Goal: Information Seeking & Learning: Learn about a topic

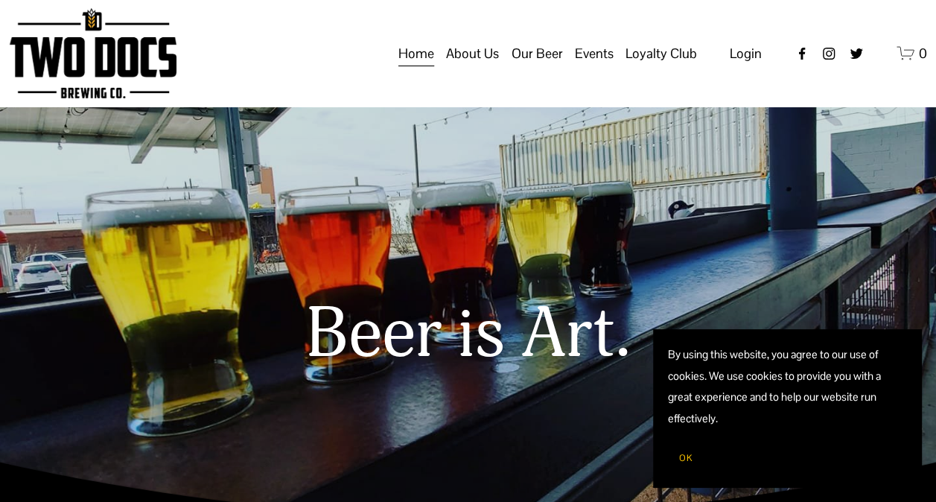
click at [0, 0] on span "Taproom Menu" at bounding box center [0, 0] width 0 height 0
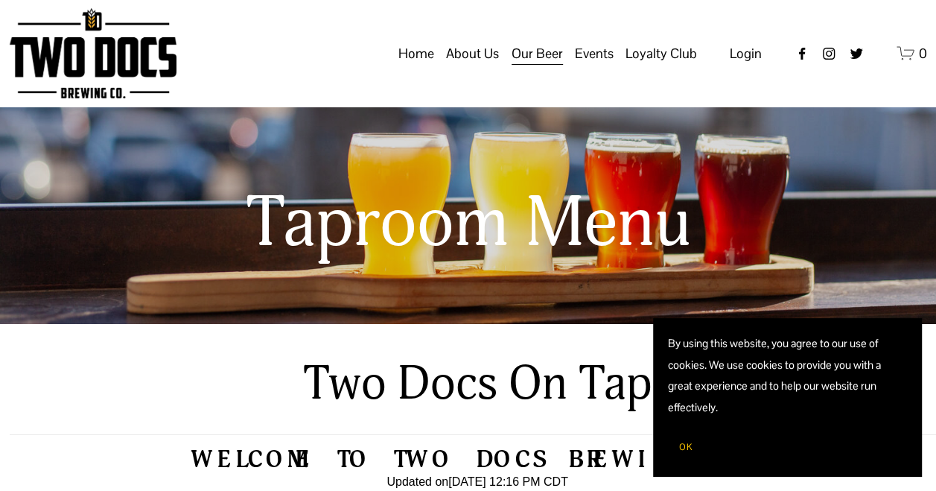
click at [679, 447] on span "OK" at bounding box center [685, 447] width 13 height 12
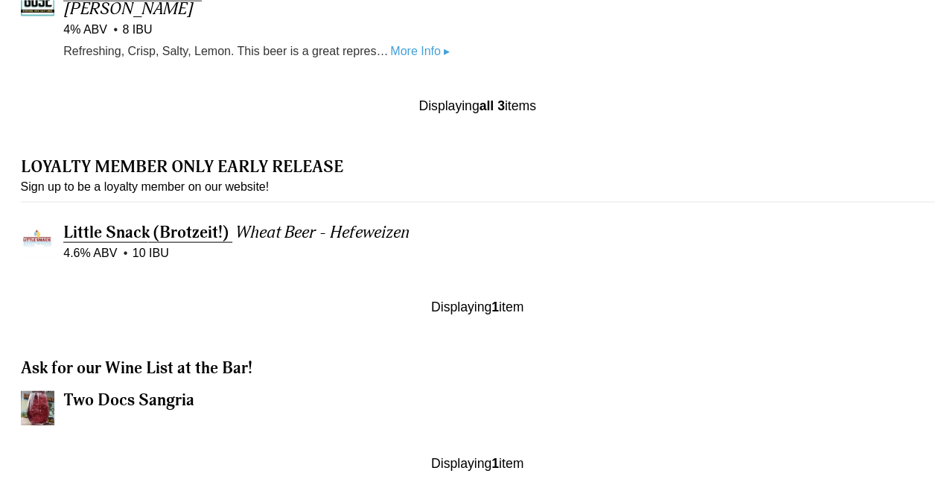
scroll to position [1472, 0]
click at [160, 221] on span "Little Snack (Brotzeit!)" at bounding box center [145, 231] width 165 height 21
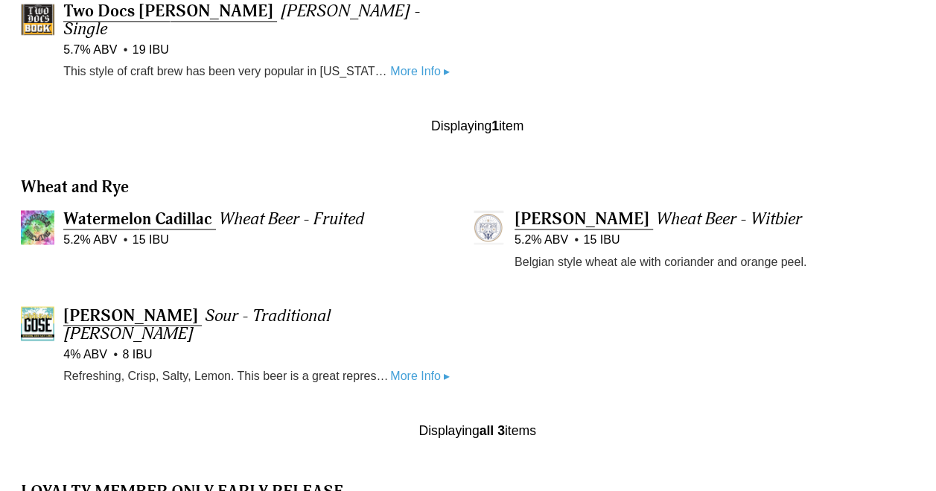
scroll to position [1115, 0]
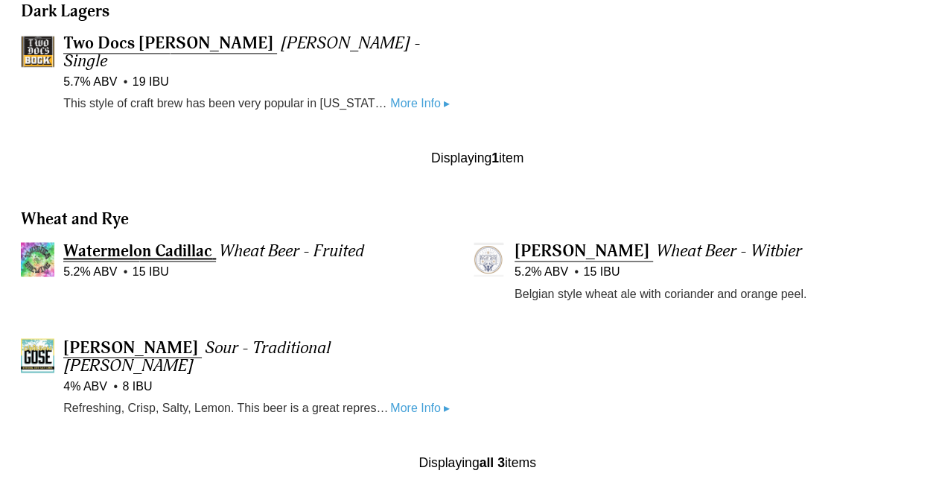
click at [139, 240] on span "Watermelon Cadillac" at bounding box center [137, 250] width 149 height 21
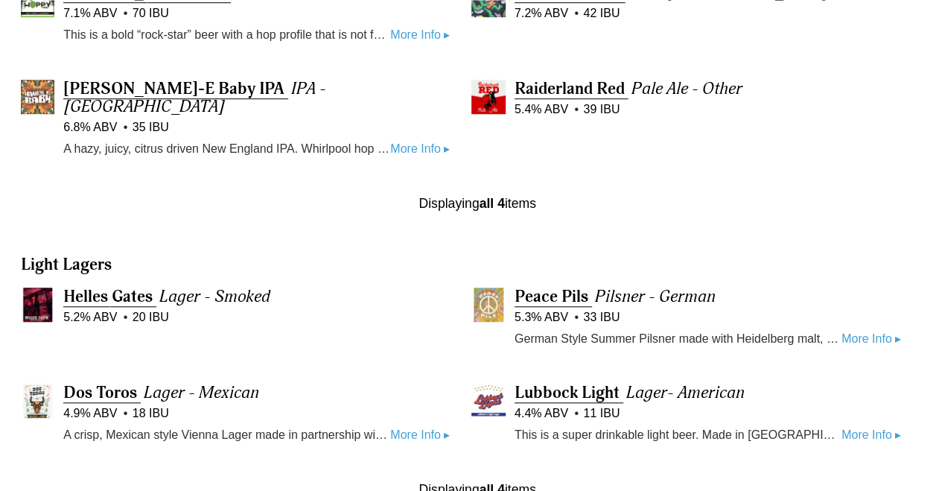
scroll to position [622, 0]
